Goal: Information Seeking & Learning: Get advice/opinions

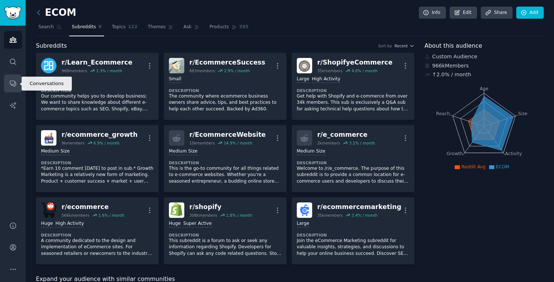
click at [12, 83] on icon "Sidebar" at bounding box center [13, 84] width 8 height 8
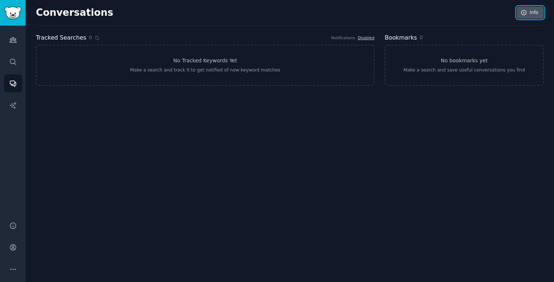
click at [538, 12] on link "Info" at bounding box center [530, 13] width 27 height 12
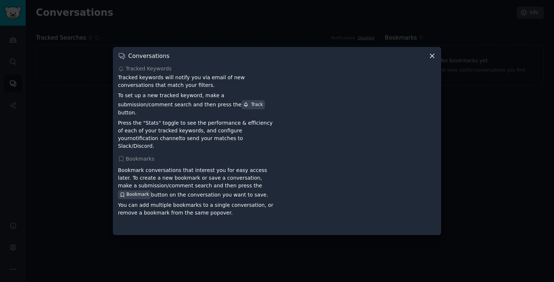
click at [434, 60] on icon at bounding box center [433, 56] width 8 height 8
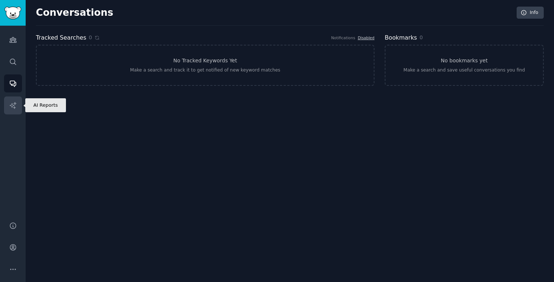
click at [11, 106] on icon "Sidebar" at bounding box center [13, 106] width 8 height 8
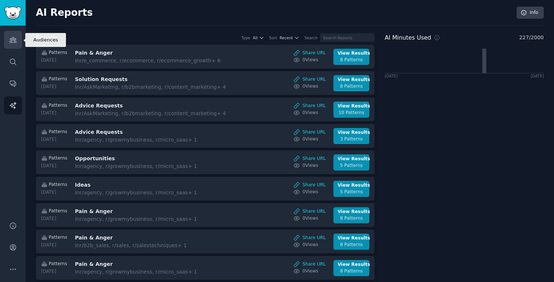
click at [14, 39] on icon "Sidebar" at bounding box center [13, 39] width 7 height 5
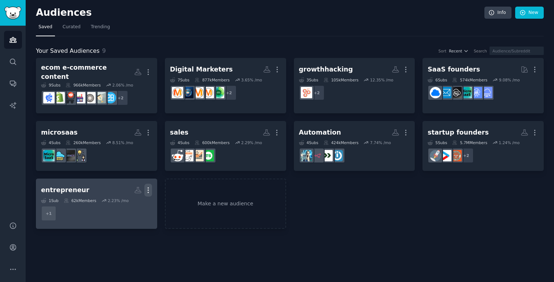
click at [150, 186] on icon "button" at bounding box center [148, 190] width 8 height 8
click at [128, 202] on p "Delete" at bounding box center [128, 206] width 17 height 8
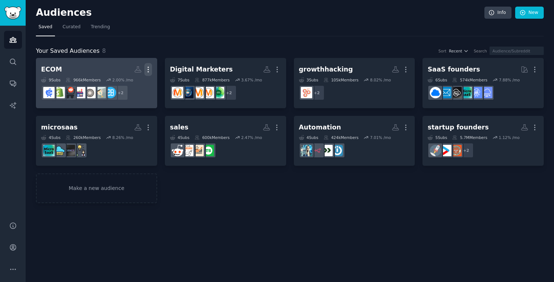
click at [152, 70] on icon "button" at bounding box center [148, 70] width 8 height 8
click at [129, 86] on p "Delete" at bounding box center [128, 85] width 17 height 8
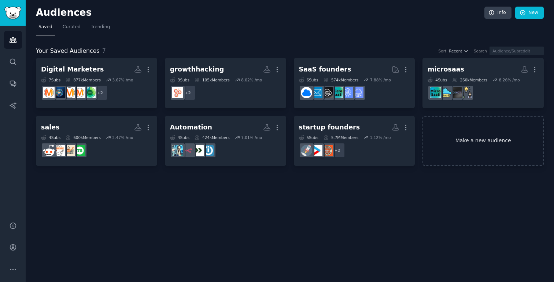
click at [481, 138] on link "Make a new audience" at bounding box center [483, 141] width 121 height 50
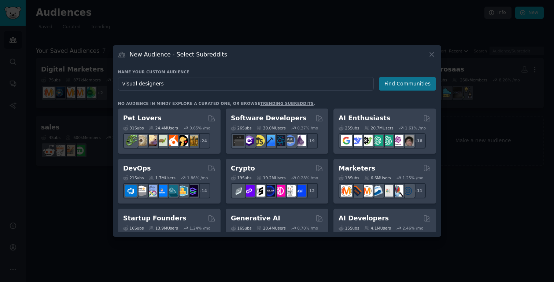
type input "visual designers"
click at [414, 82] on button "Find Communities" at bounding box center [407, 84] width 57 height 14
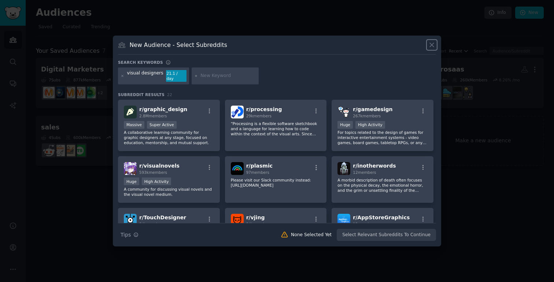
click at [432, 47] on icon at bounding box center [432, 45] width 4 height 4
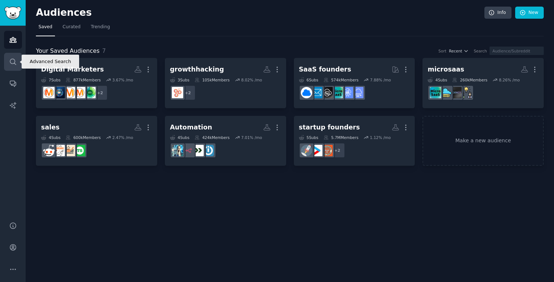
click at [10, 61] on icon "Sidebar" at bounding box center [13, 62] width 6 height 6
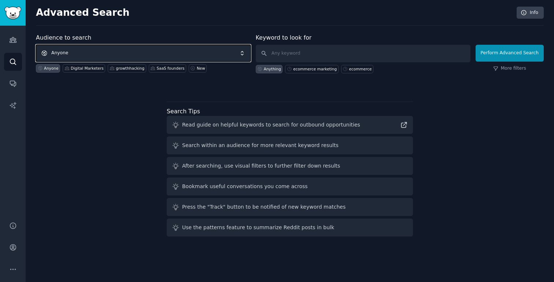
click at [103, 54] on span "Anyone" at bounding box center [143, 53] width 215 height 17
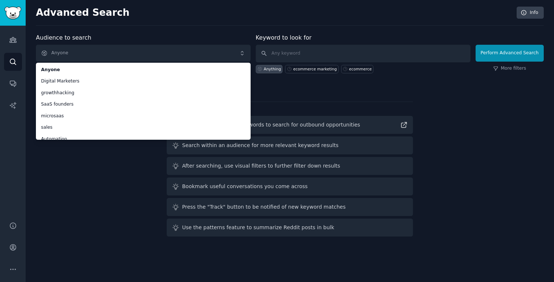
click at [196, 33] on div "Audience to search Anyone Anyone Digital Marketers growthhacking SaaS founders …" at bounding box center [143, 53] width 215 height 40
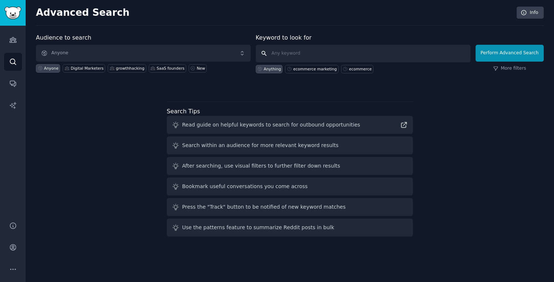
click at [316, 58] on input "text" at bounding box center [363, 54] width 215 height 18
click at [509, 59] on button "Perform Advanced Search" at bounding box center [510, 53] width 68 height 17
click at [283, 56] on input "text" at bounding box center [363, 54] width 215 height 18
paste input "need some honest feedback"
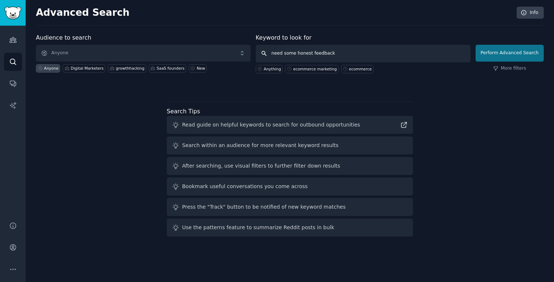
type input "need some honest feedback"
click at [500, 55] on button "Perform Advanced Search" at bounding box center [510, 53] width 68 height 17
